Goal: Information Seeking & Learning: Learn about a topic

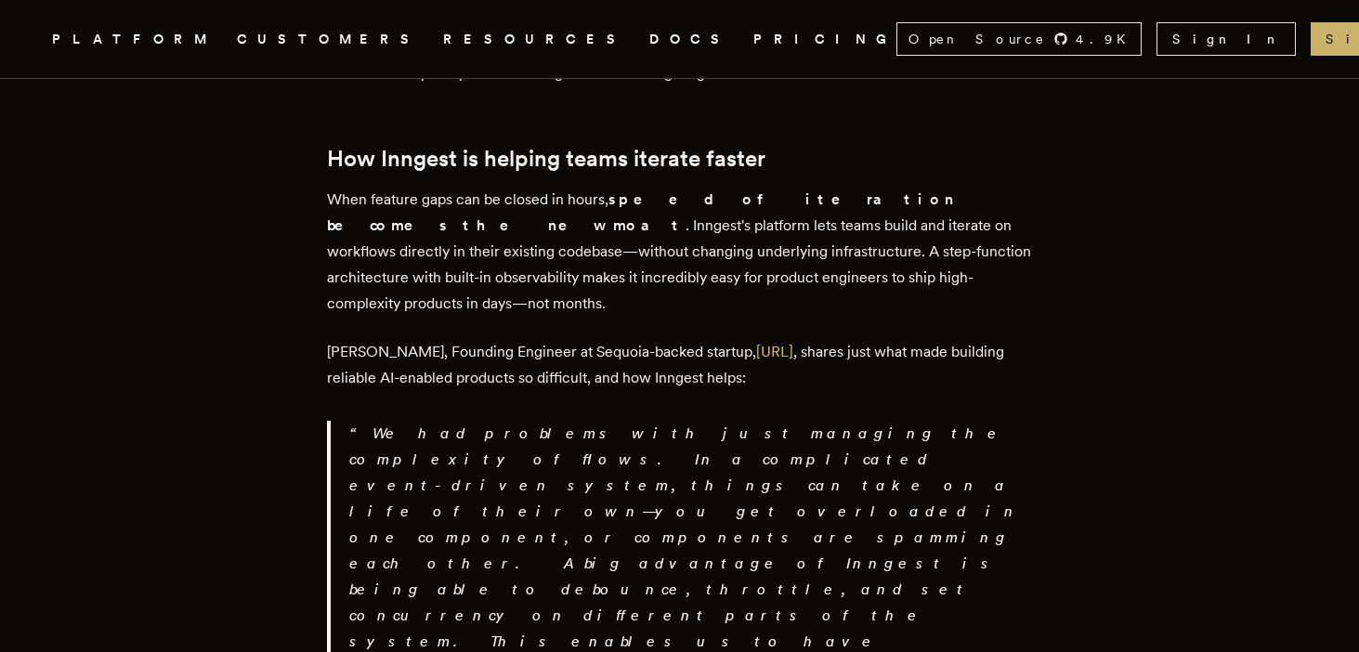
scroll to position [2881, 0]
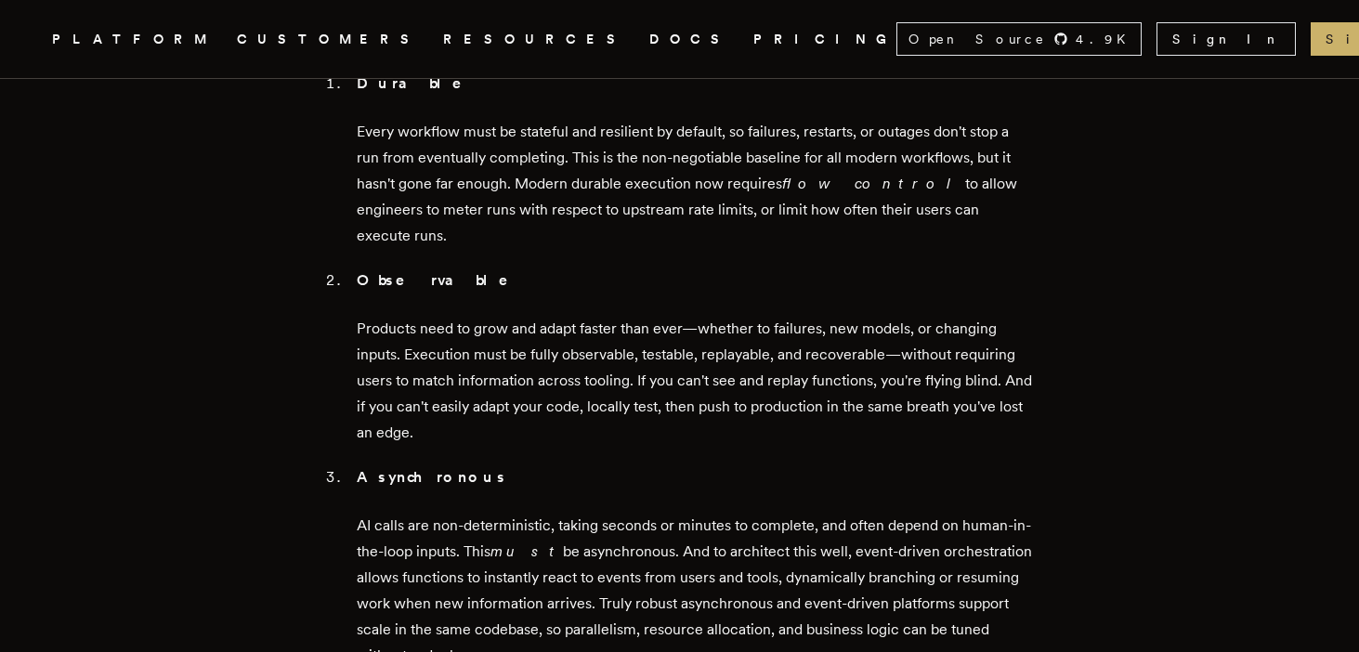
scroll to position [2095, 0]
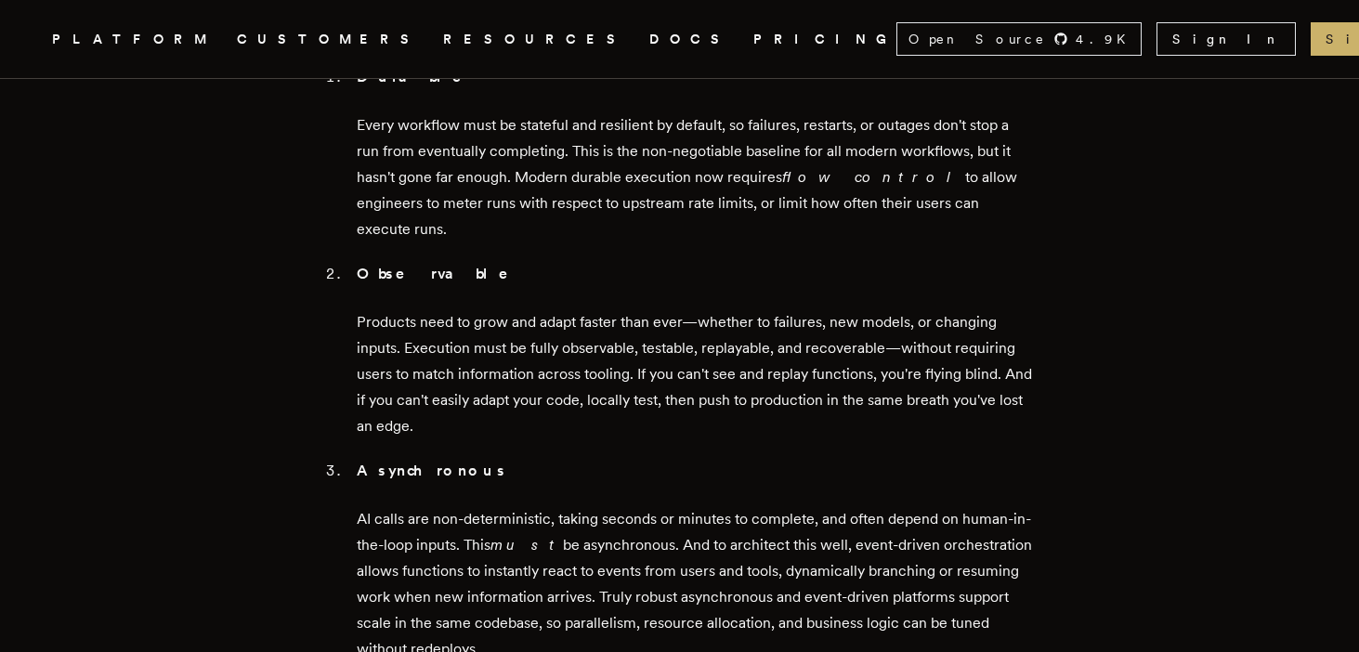
drag, startPoint x: 365, startPoint y: 514, endPoint x: 477, endPoint y: 520, distance: 112.5
copy strong "Abstracted"
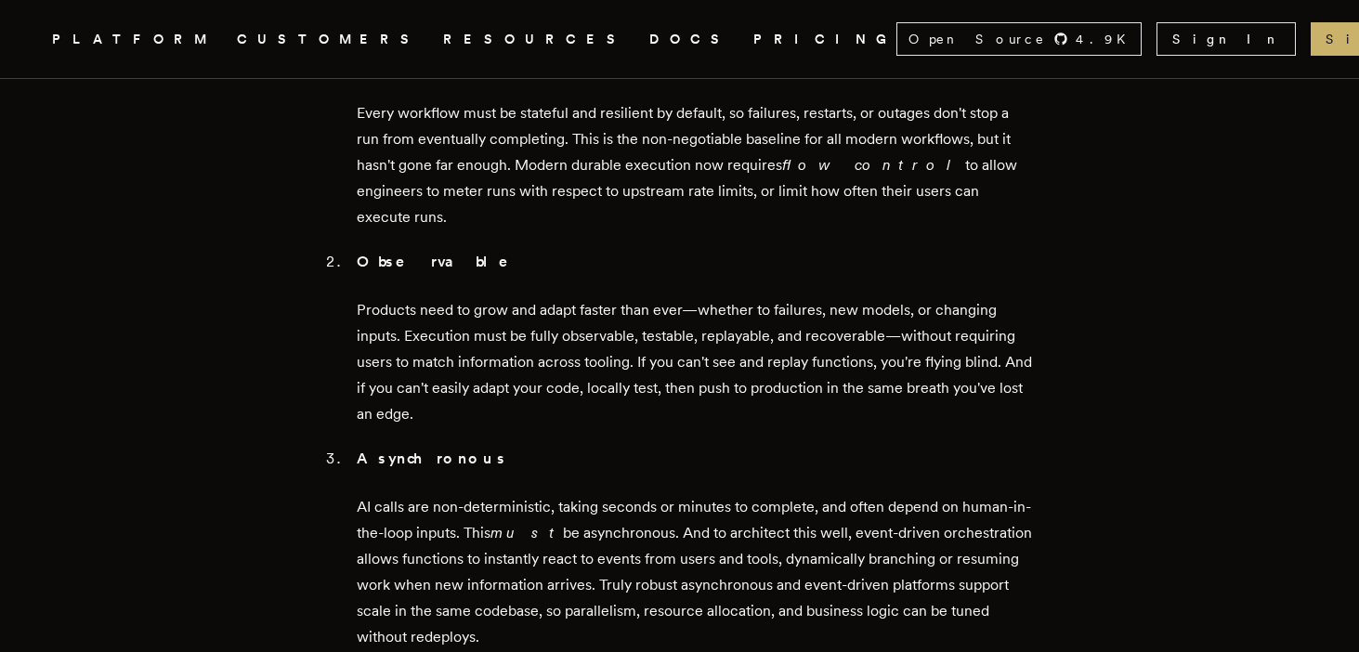
scroll to position [2087, 0]
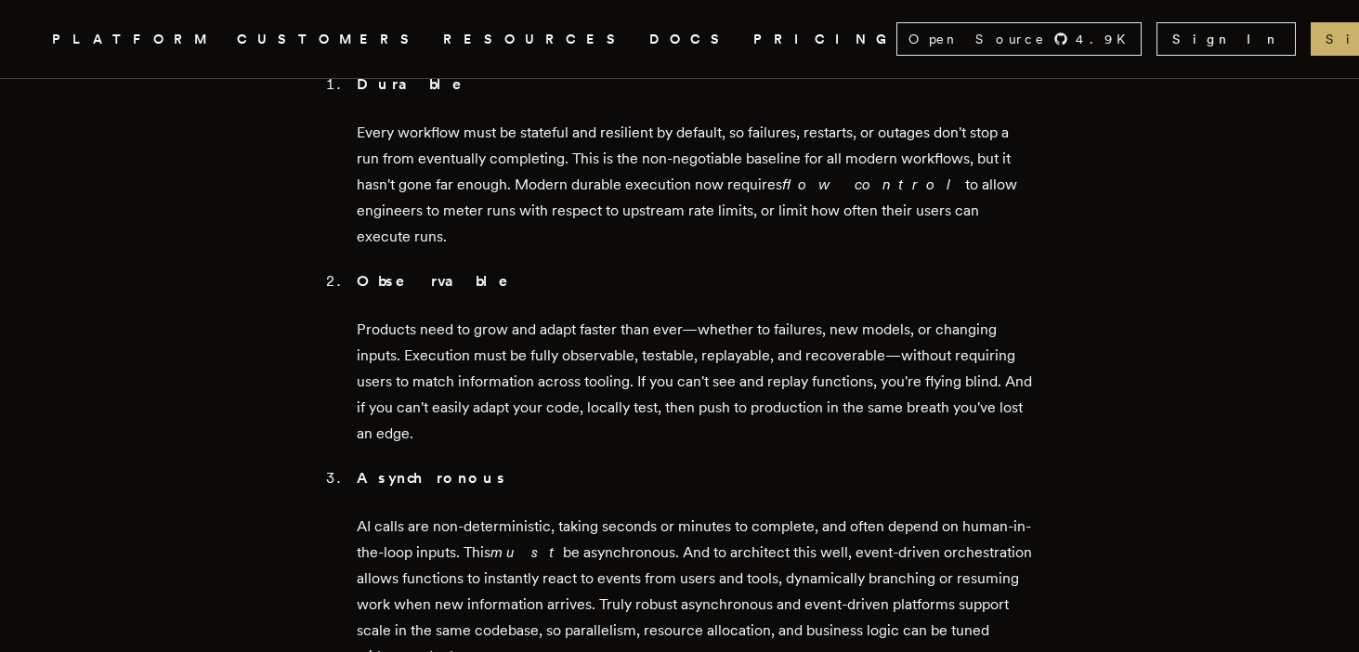
drag, startPoint x: 365, startPoint y: 515, endPoint x: 696, endPoint y: 619, distance: 347.4
copy li "Abstracted In order to build and ship quickly, teams can't be bottlenecked on b…"
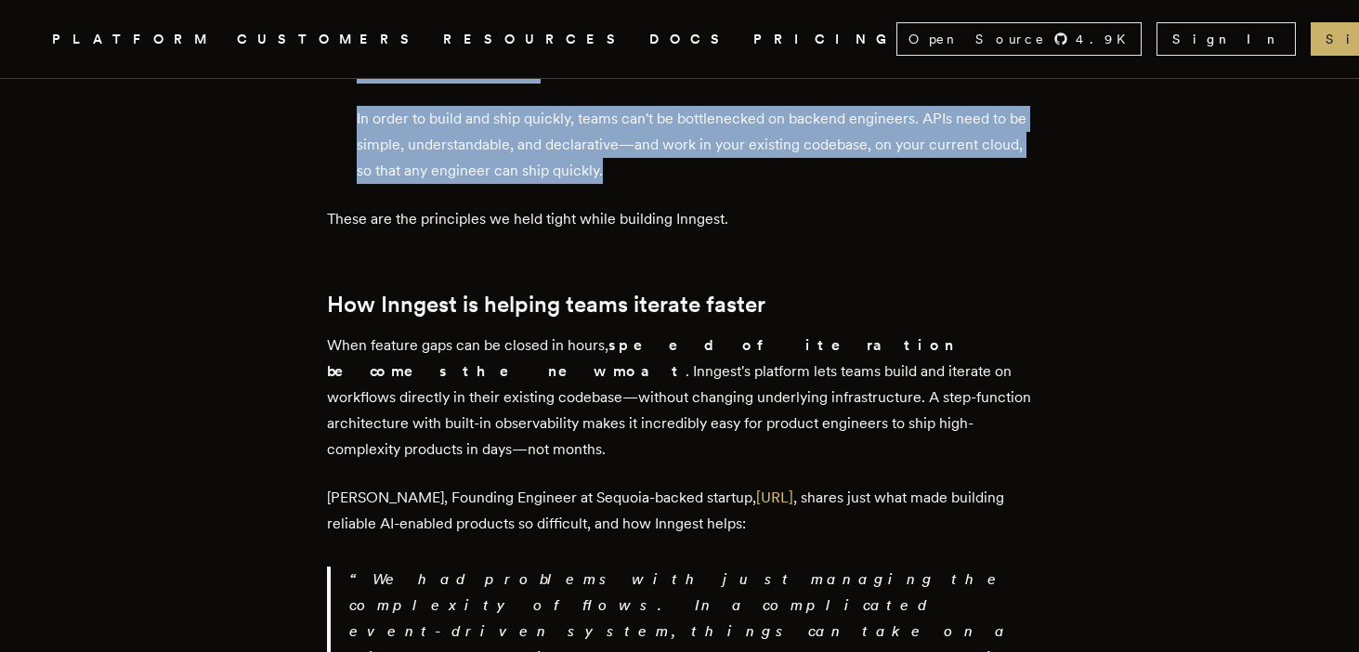
scroll to position [2711, 0]
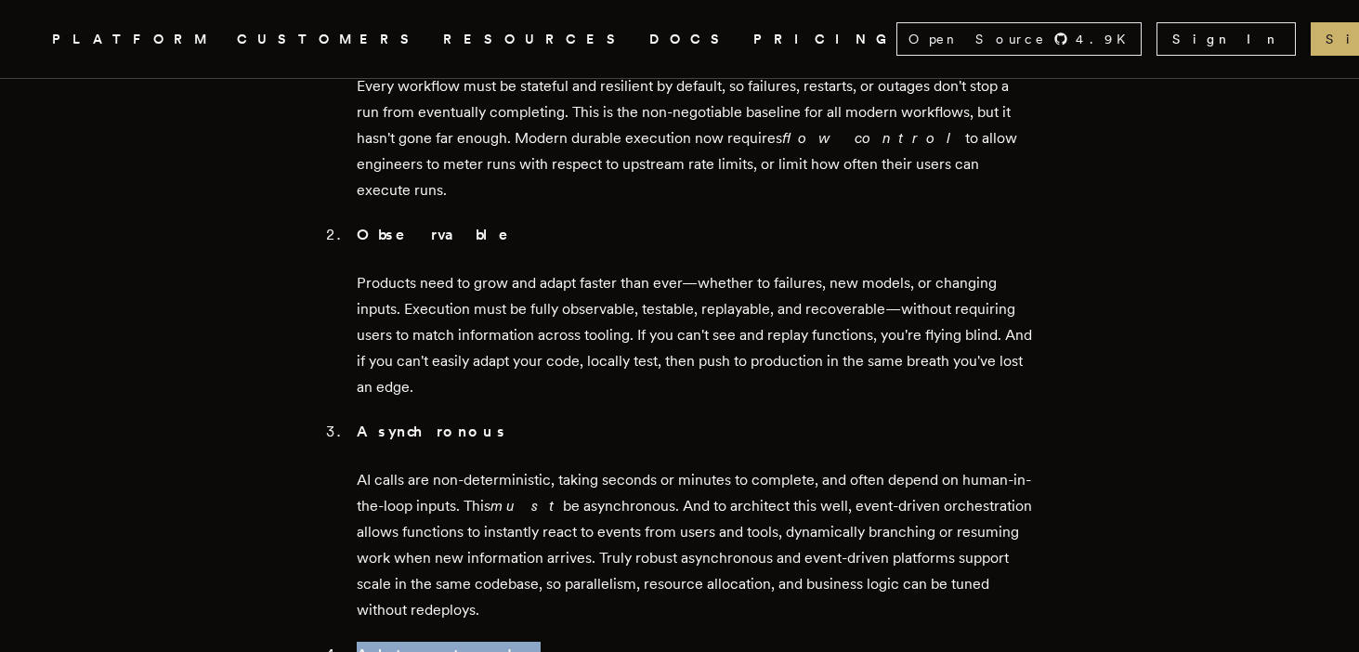
scroll to position [2131, 0]
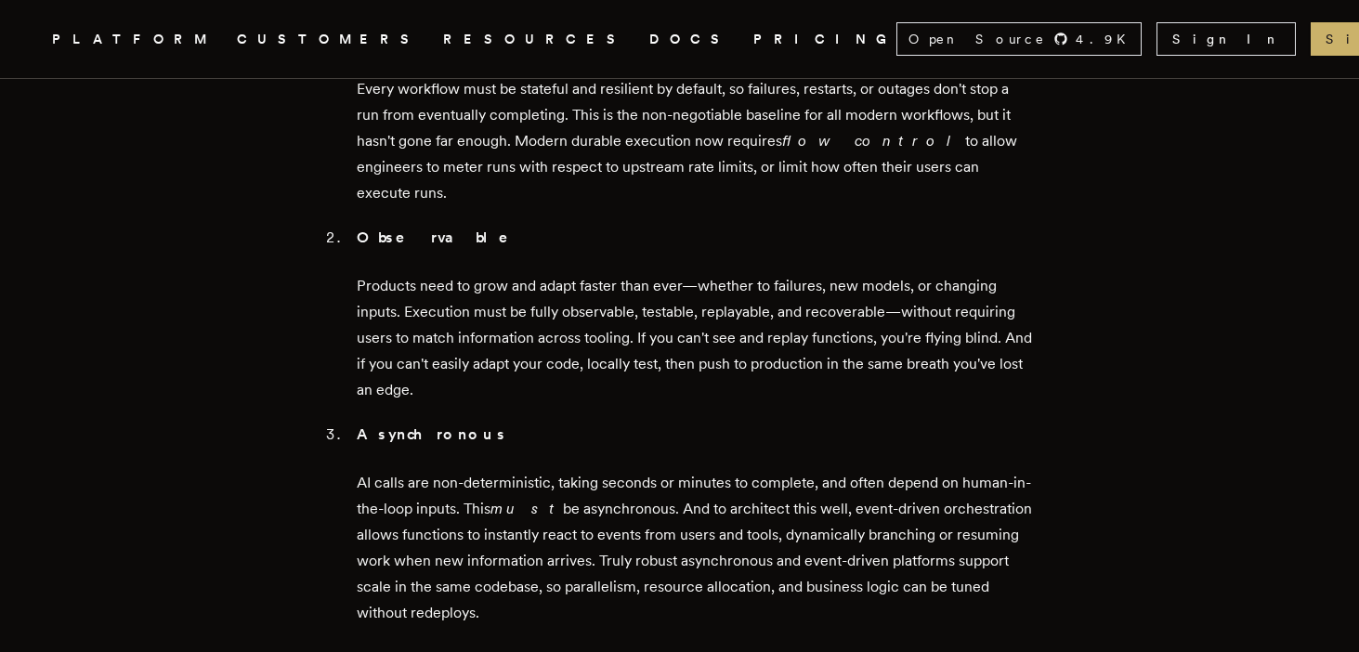
click at [1122, 274] on article "Iteration is the new product moat [PERSON_NAME] · [DATE] · 6 min read TLDR; we …" at bounding box center [679, 291] width 1210 height 4610
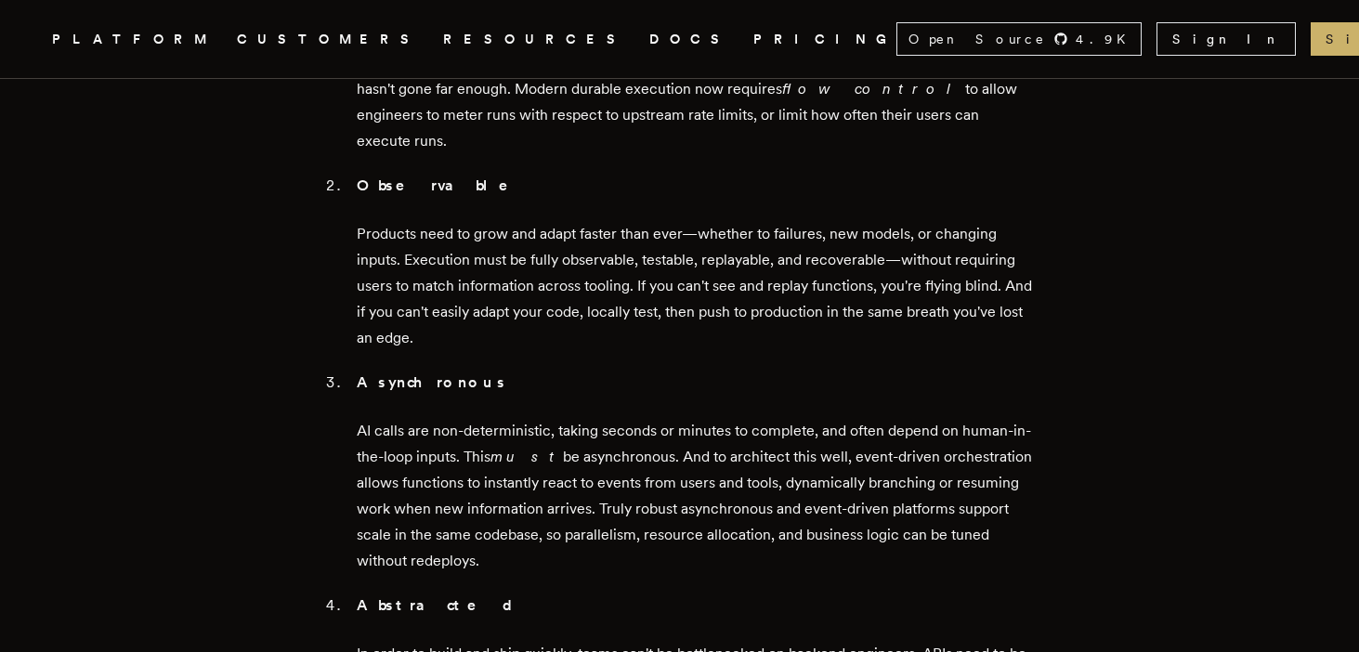
scroll to position [2180, 0]
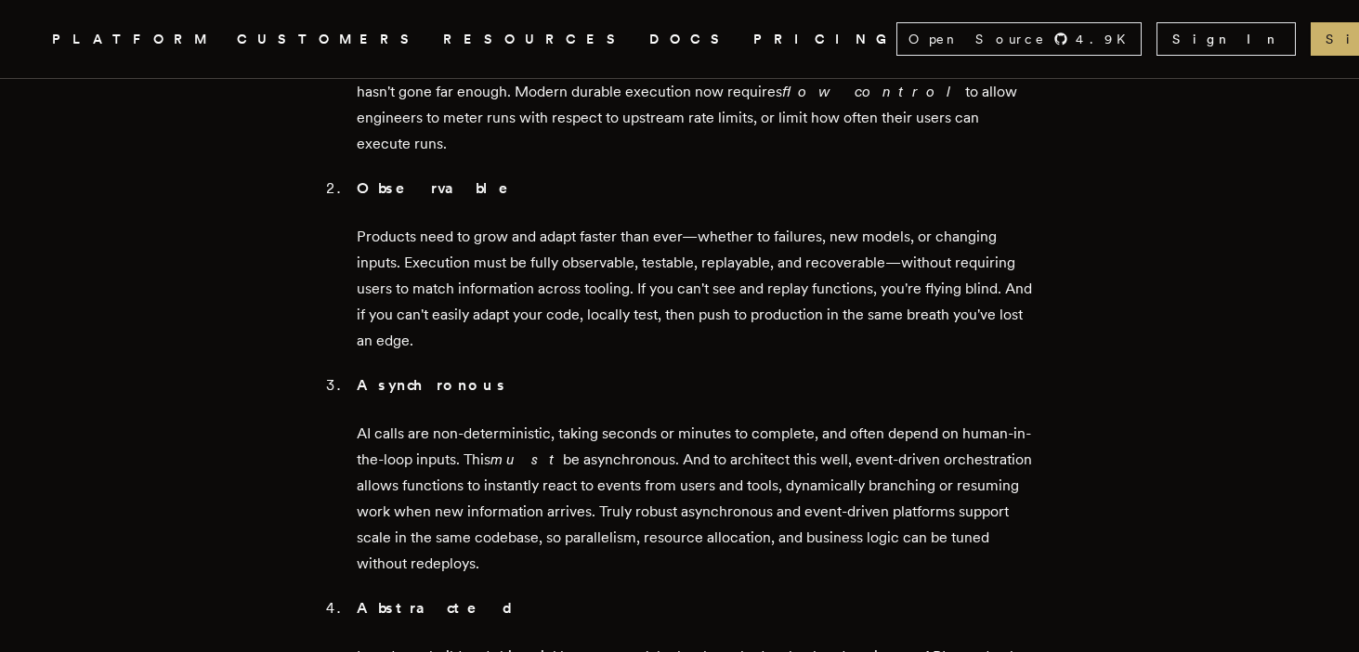
drag, startPoint x: 434, startPoint y: 501, endPoint x: 891, endPoint y: 508, distance: 456.9
copy p "understandable, and declarative—and work in your existing codebase"
click at [351, 595] on li "Abstracted In order to build and ship quickly, teams can't be bottlenecked on b…" at bounding box center [692, 658] width 682 height 126
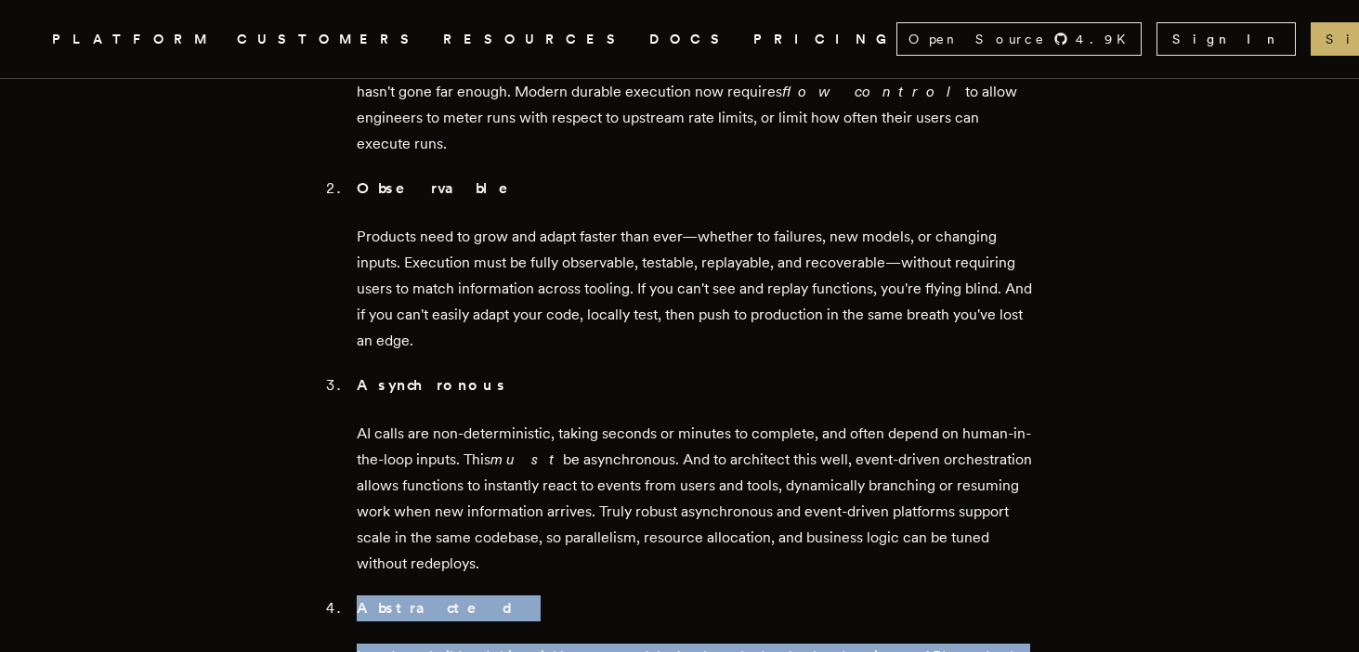
drag, startPoint x: 364, startPoint y: 426, endPoint x: 748, endPoint y: 535, distance: 398.6
click at [748, 595] on li "Abstracted In order to build and ship quickly, teams can't be bottlenecked on b…" at bounding box center [692, 658] width 682 height 126
copy li "Abstracted In order to build and ship quickly, teams can't be bottlenecked on b…"
